Goal: Navigation & Orientation: Find specific page/section

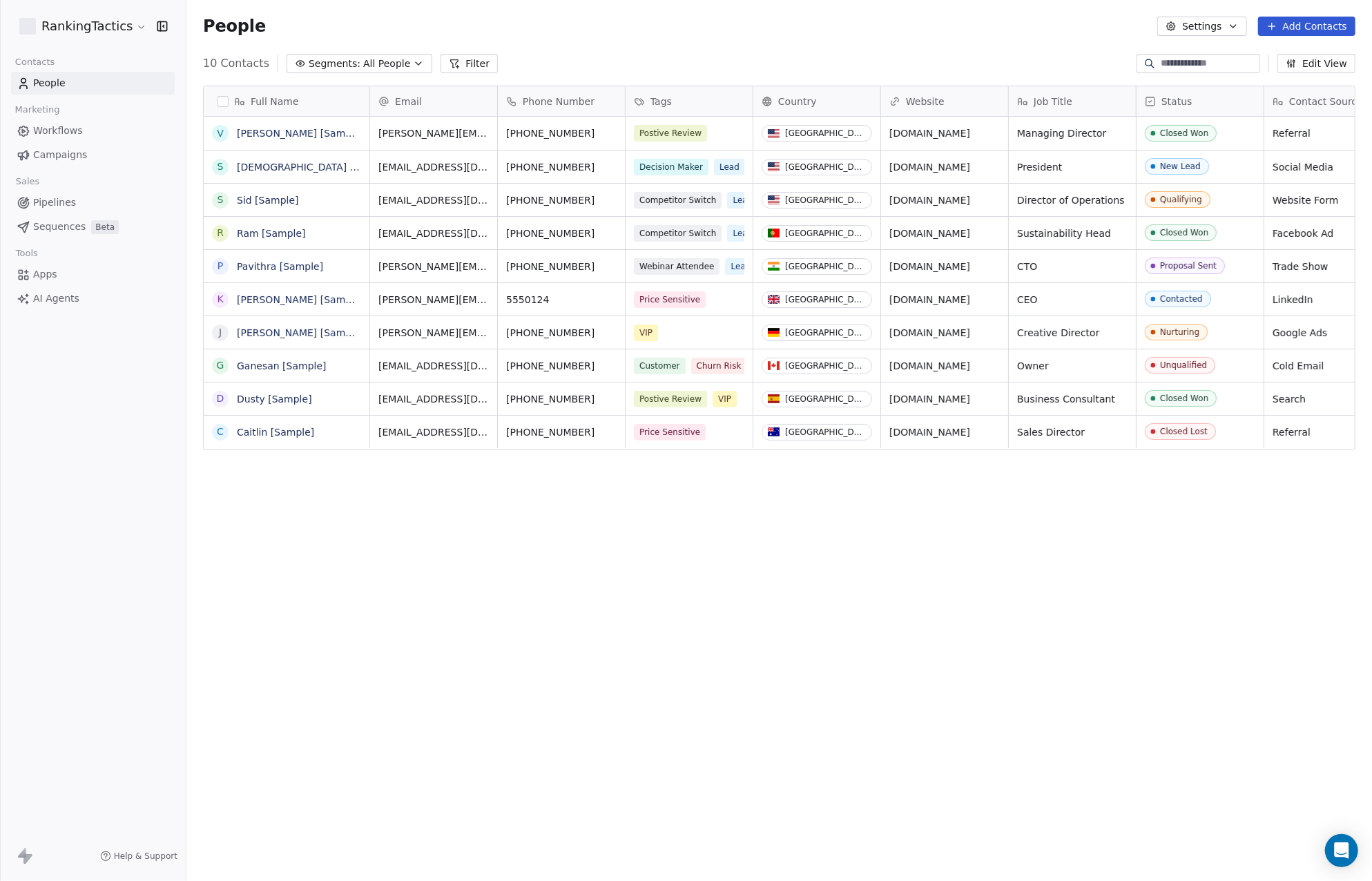
scroll to position [765, 1175]
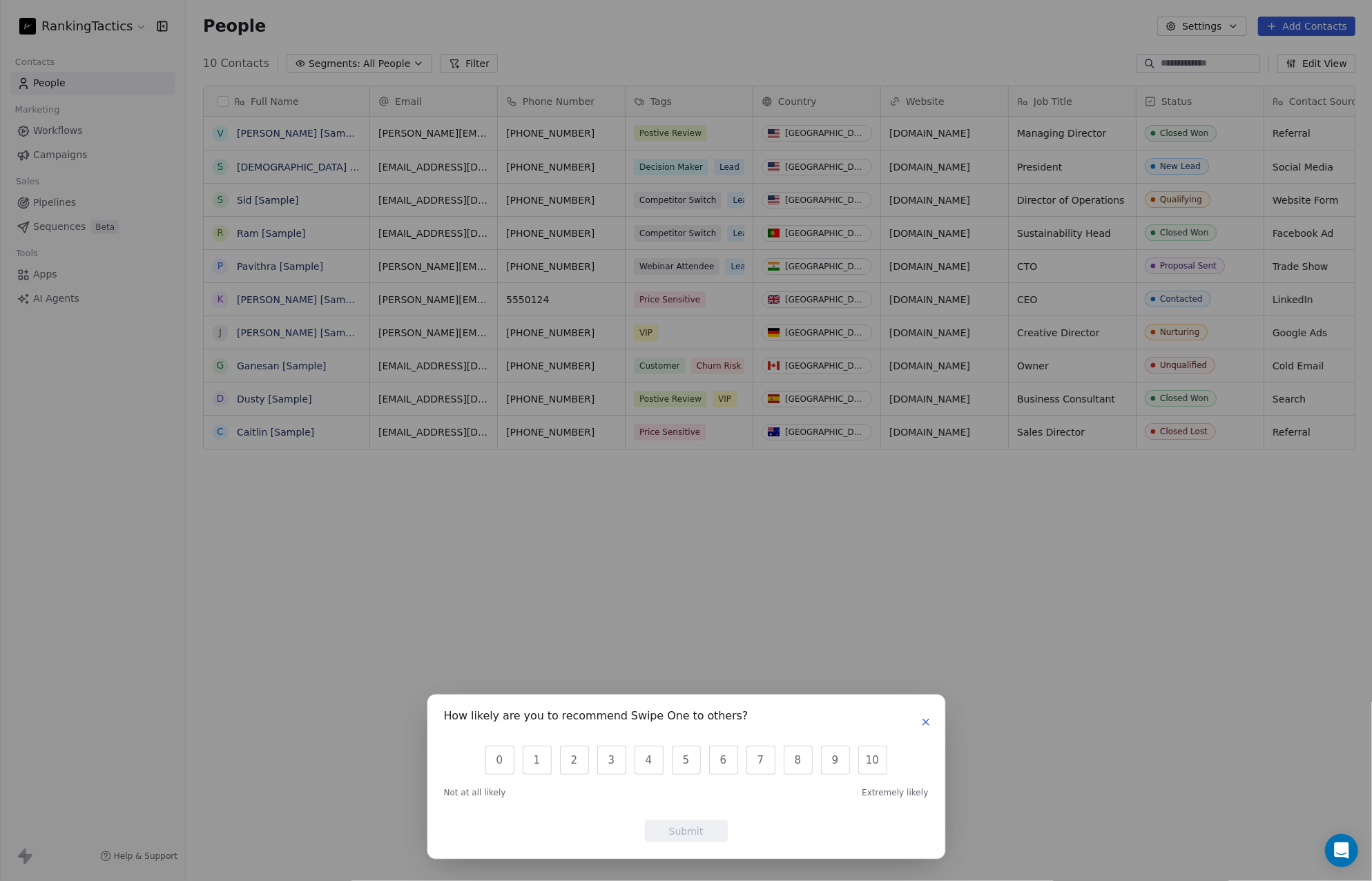
click at [926, 729] on button "button" at bounding box center [926, 722] width 16 height 16
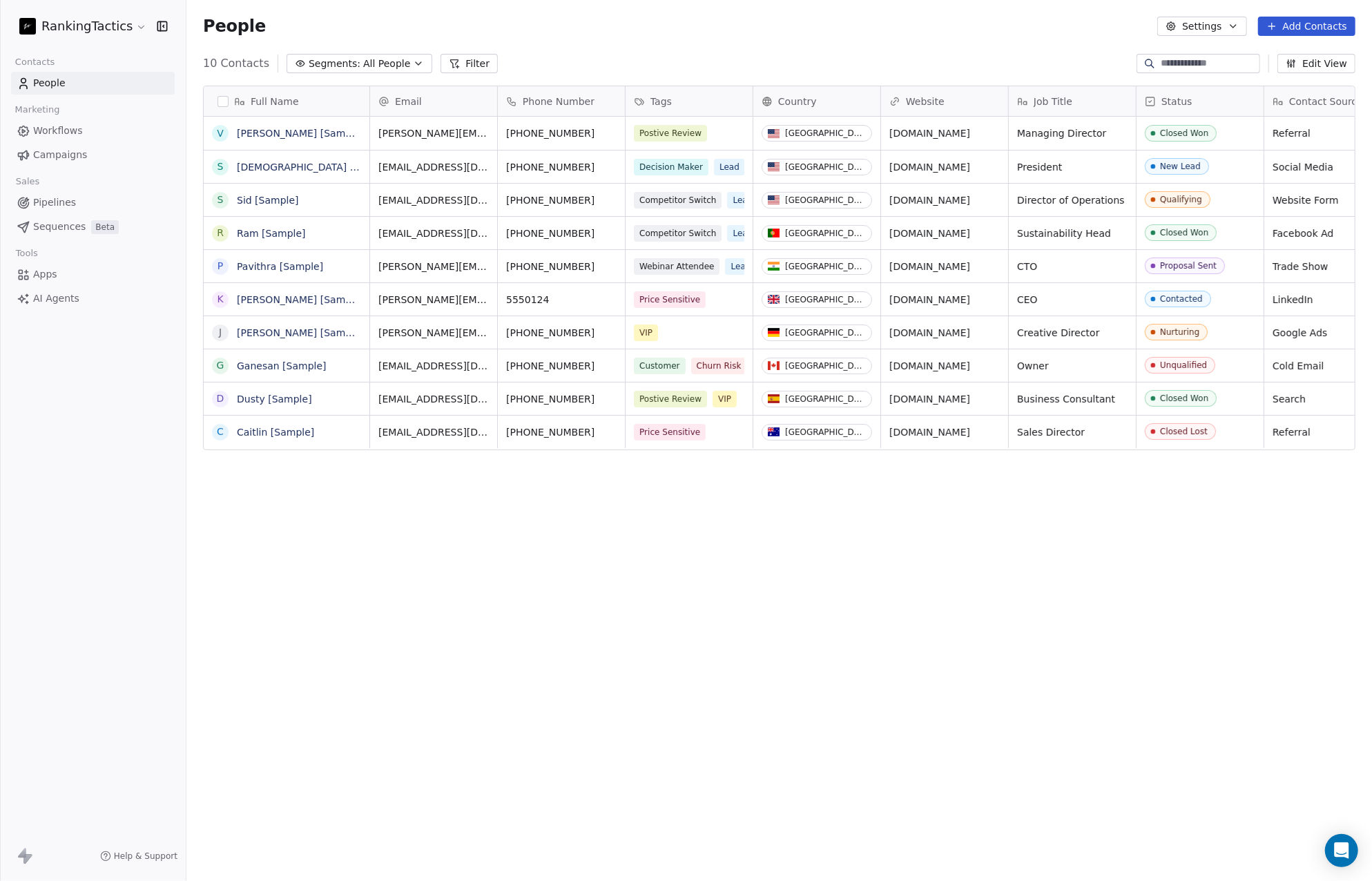
drag, startPoint x: 942, startPoint y: 699, endPoint x: 904, endPoint y: 676, distance: 44.4
click at [943, 699] on div "Full Name V [PERSON_NAME] [Sample] S [PERSON_NAME] [Sample] S [PERSON_NAME] [Sa…" at bounding box center [779, 461] width 1185 height 775
click at [270, 199] on link "Sid [Sample]" at bounding box center [268, 199] width 63 height 11
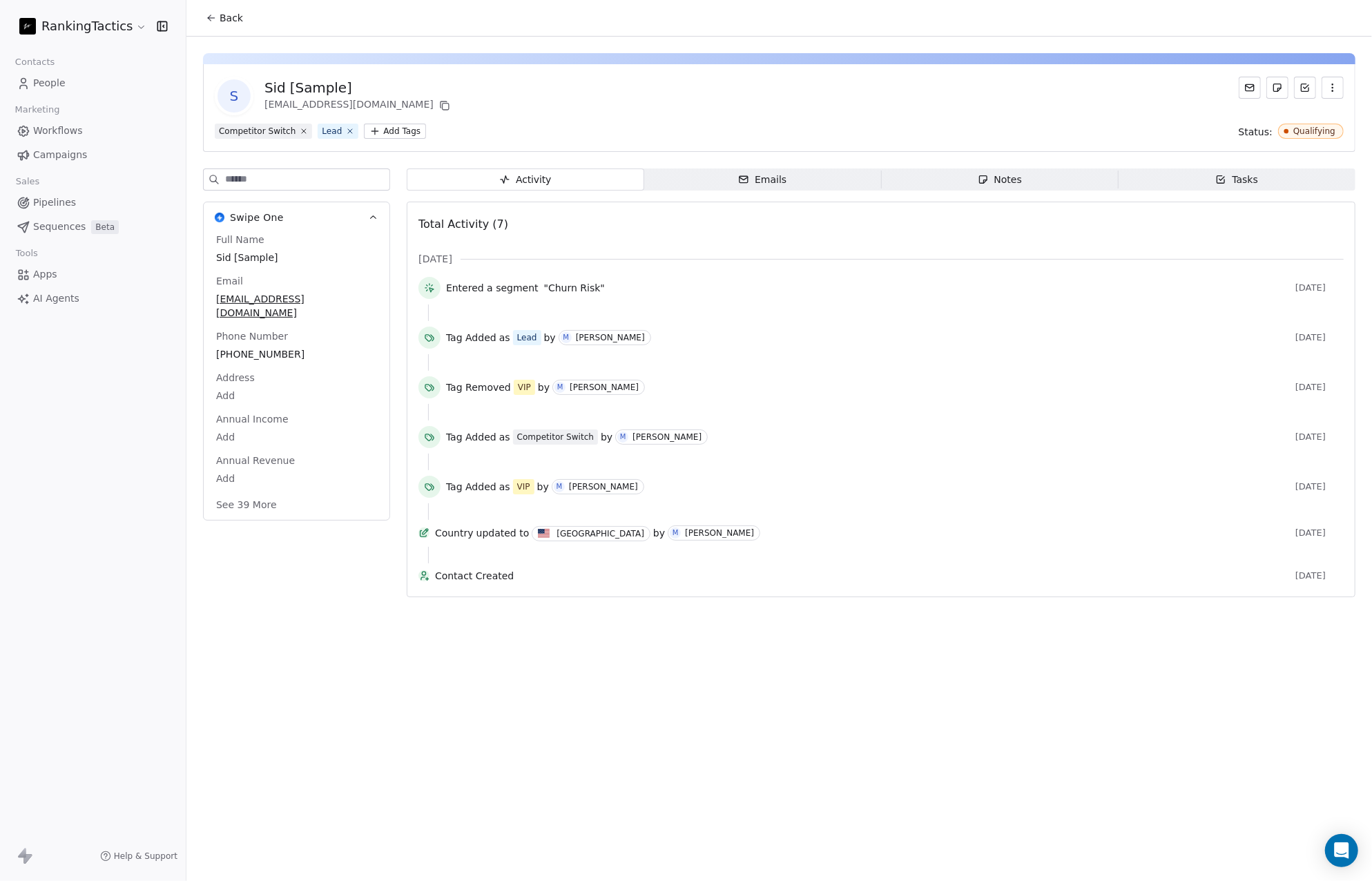
drag, startPoint x: 453, startPoint y: 626, endPoint x: 444, endPoint y: 622, distance: 9.8
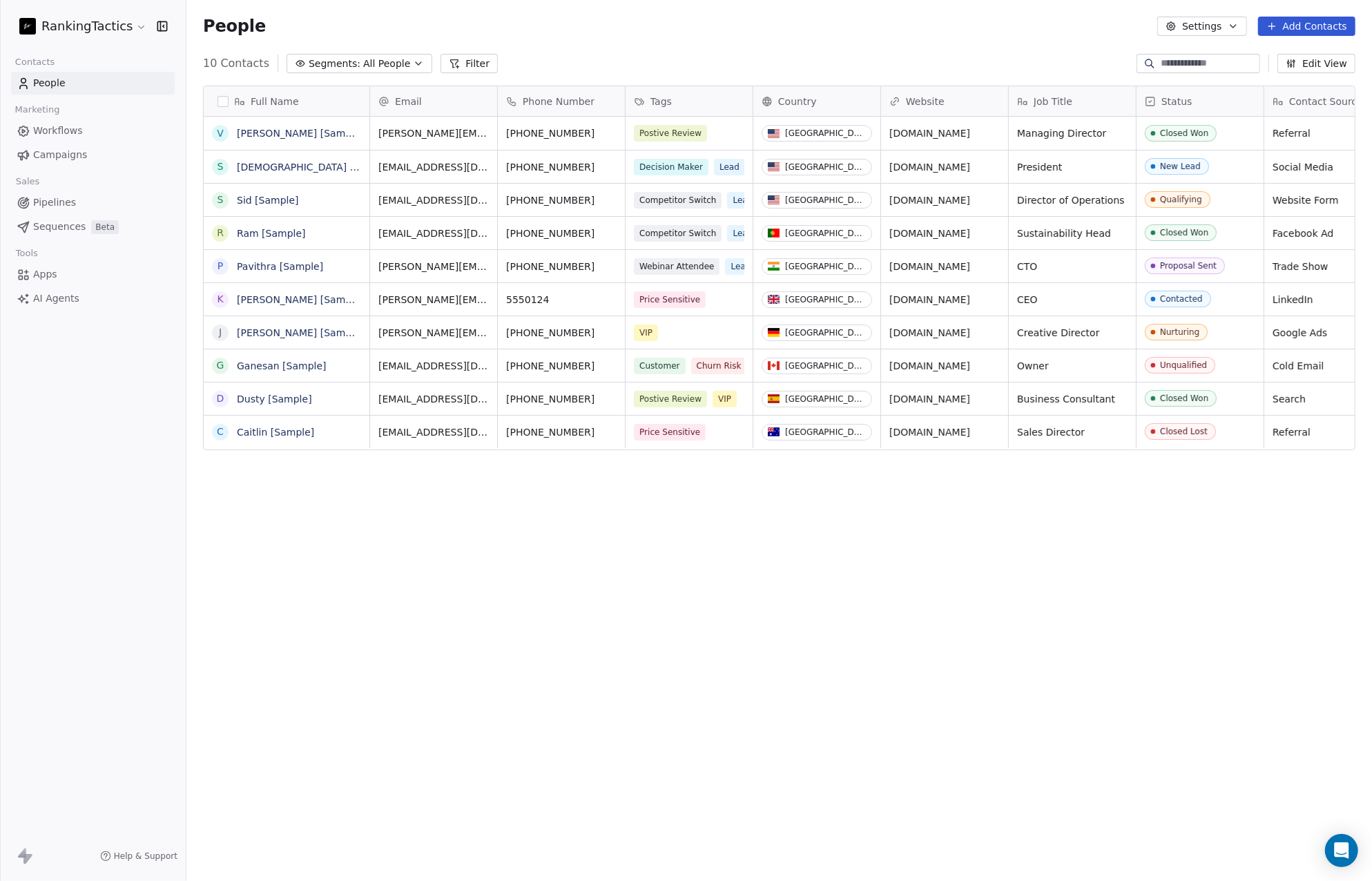
scroll to position [765, 1175]
click at [1218, 28] on button "Settings" at bounding box center [1202, 26] width 89 height 20
click at [1062, 605] on html "RankingTactics Contacts People Marketing Workflows Campaigns Sales Pipelines Se…" at bounding box center [686, 440] width 1372 height 881
click at [103, 27] on html "RankingTactics Contacts People Marketing Workflows Campaigns Sales Pipelines Se…" at bounding box center [686, 440] width 1372 height 881
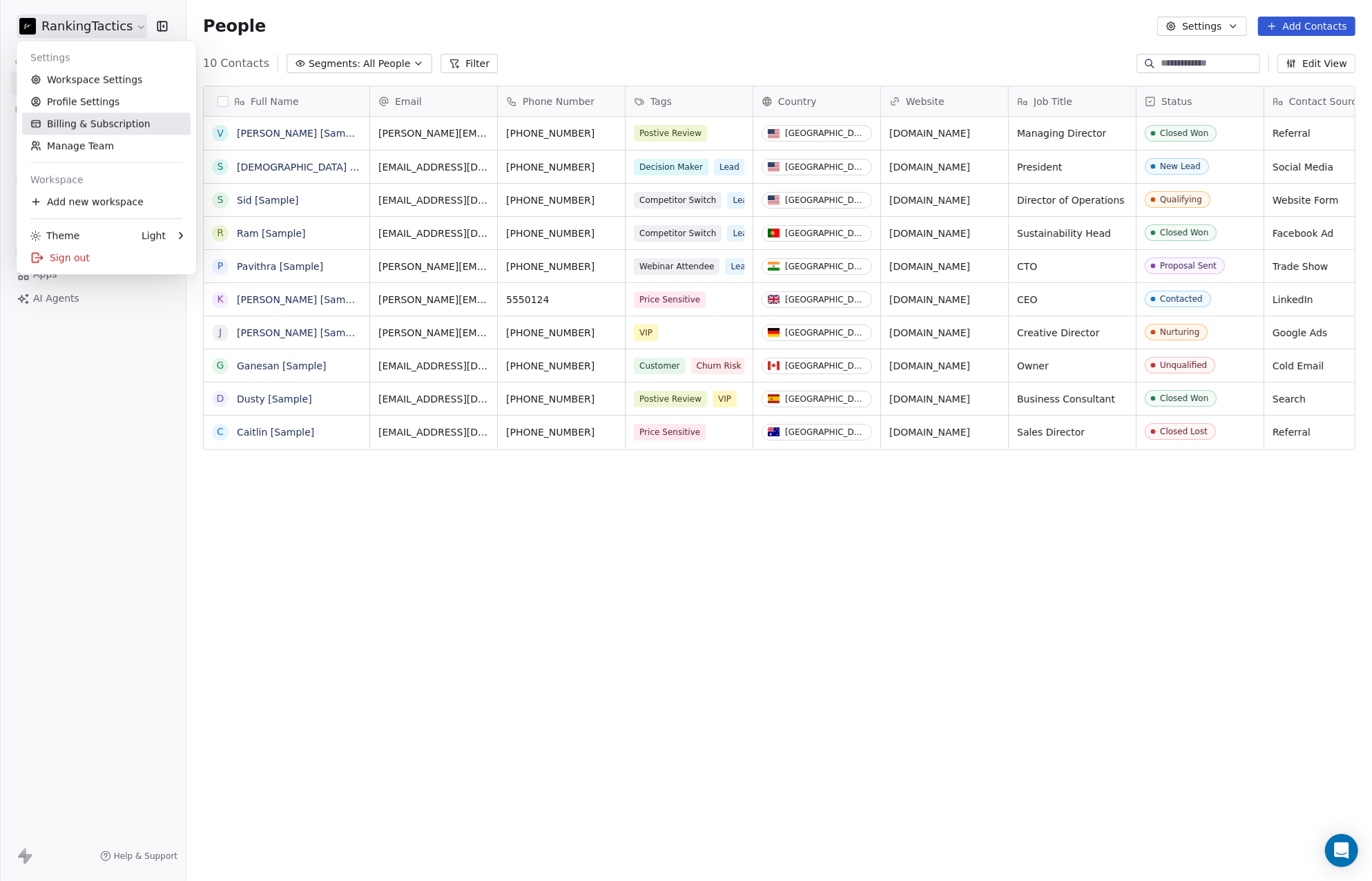
click at [113, 122] on link "Billing & Subscription" at bounding box center [106, 123] width 169 height 22
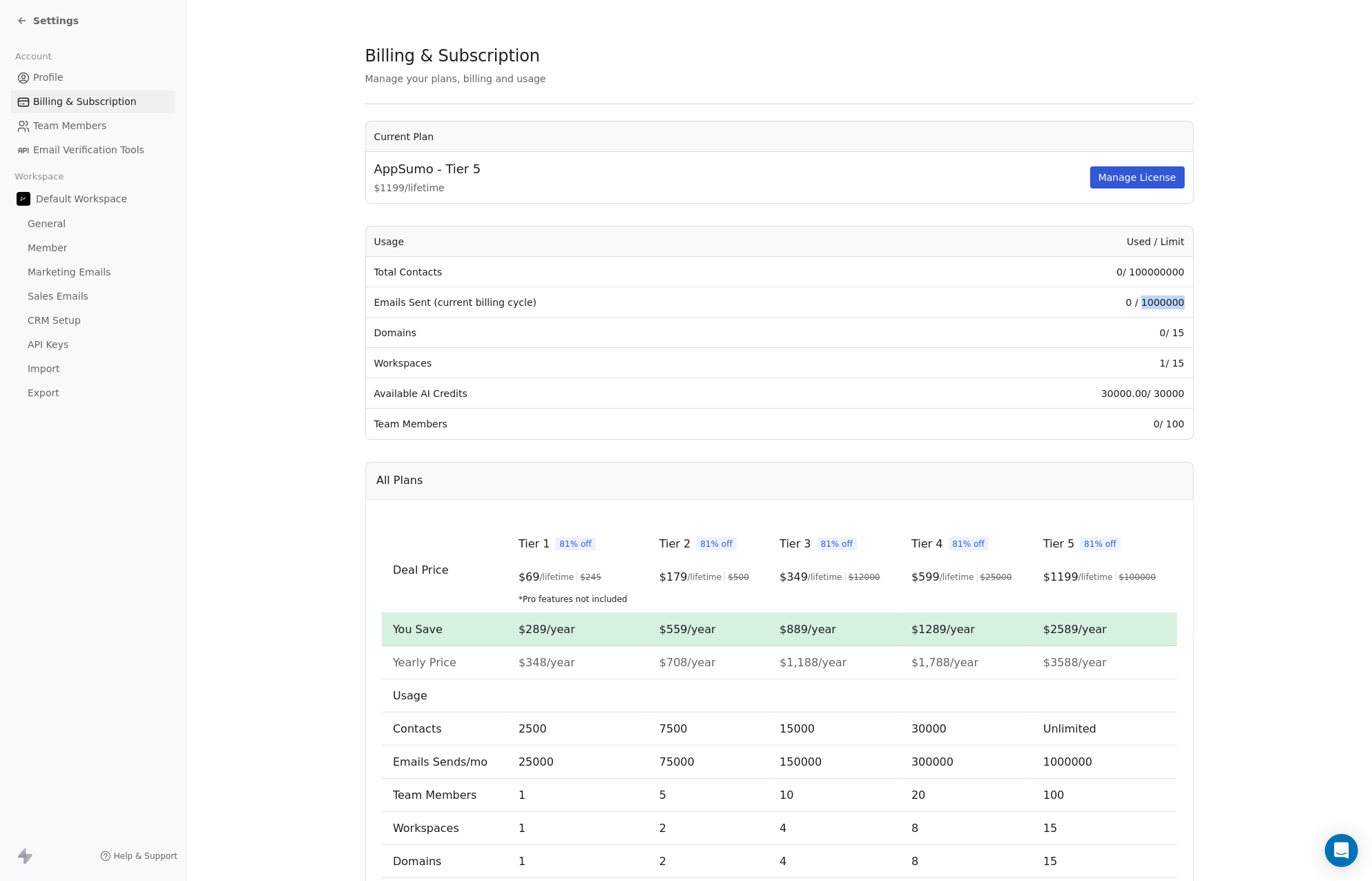
drag, startPoint x: 1178, startPoint y: 301, endPoint x: 1143, endPoint y: 301, distance: 35.0
click at [1143, 301] on td "0 / 1000000" at bounding box center [1044, 301] width 295 height 30
click at [78, 323] on link "CRM Setup" at bounding box center [92, 320] width 164 height 23
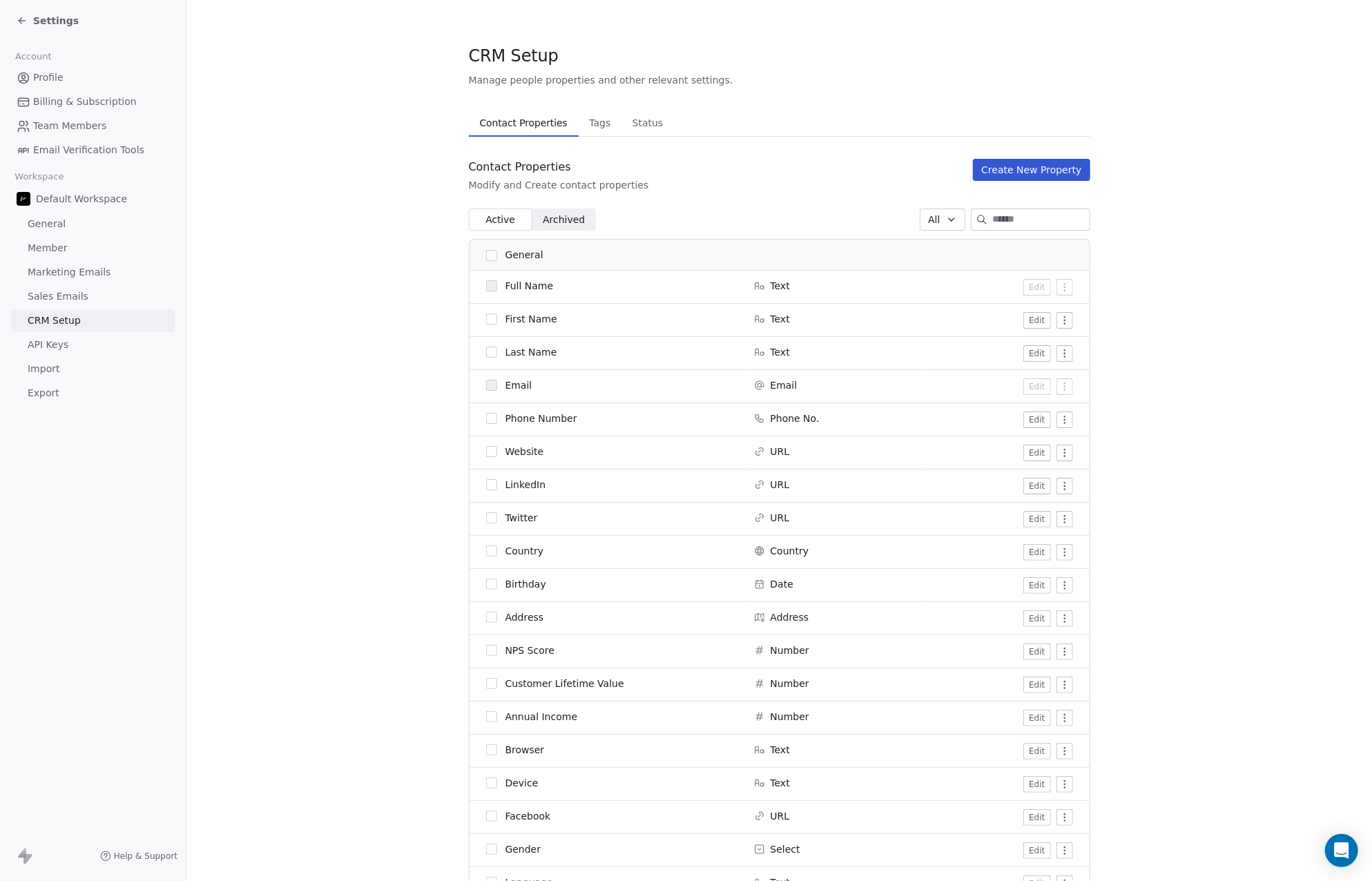
click at [94, 302] on link "Sales Emails" at bounding box center [92, 296] width 164 height 23
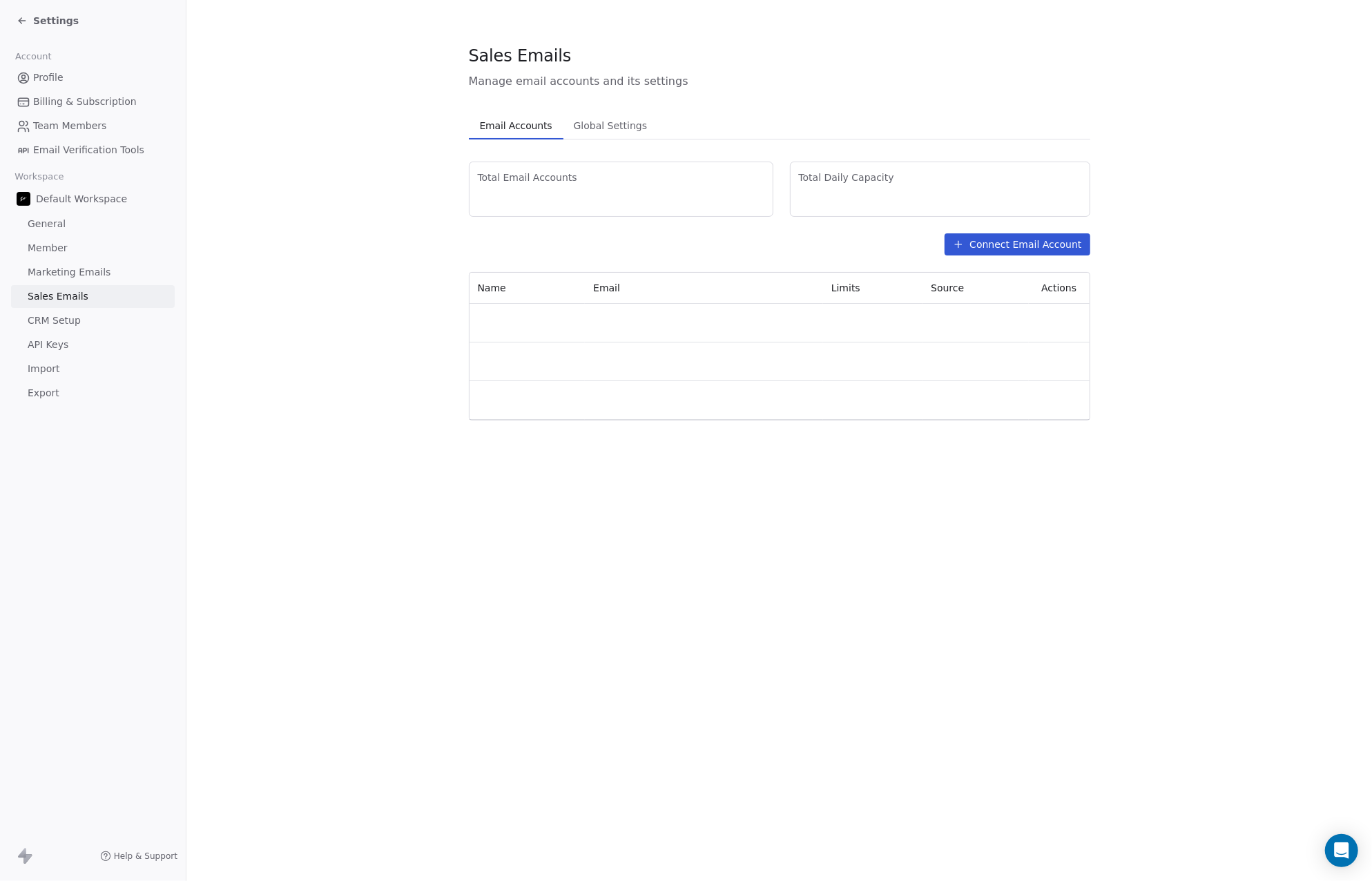
click at [99, 270] on span "Marketing Emails" at bounding box center [69, 272] width 83 height 15
